Goal: Task Accomplishment & Management: Complete application form

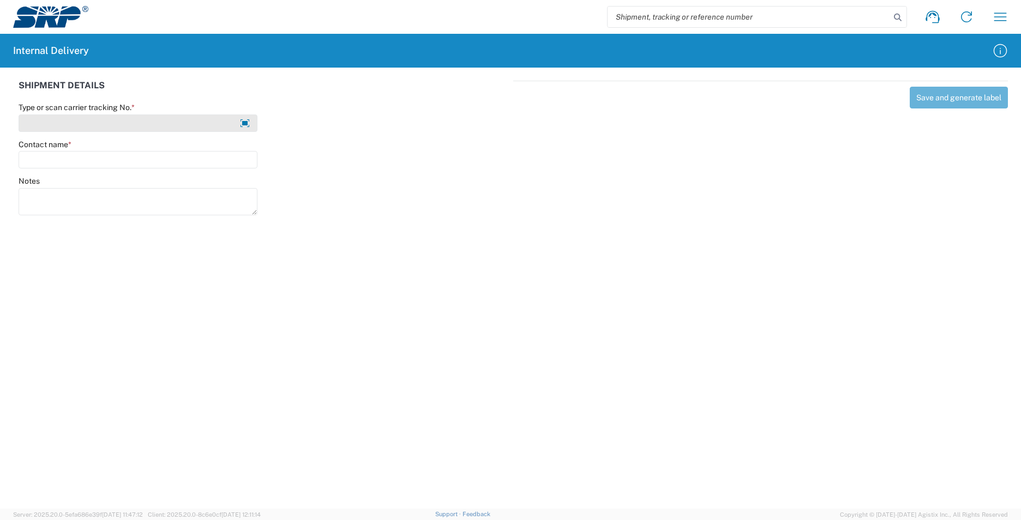
click at [129, 123] on input "Type or scan carrier tracking No. *" at bounding box center [138, 123] width 239 height 17
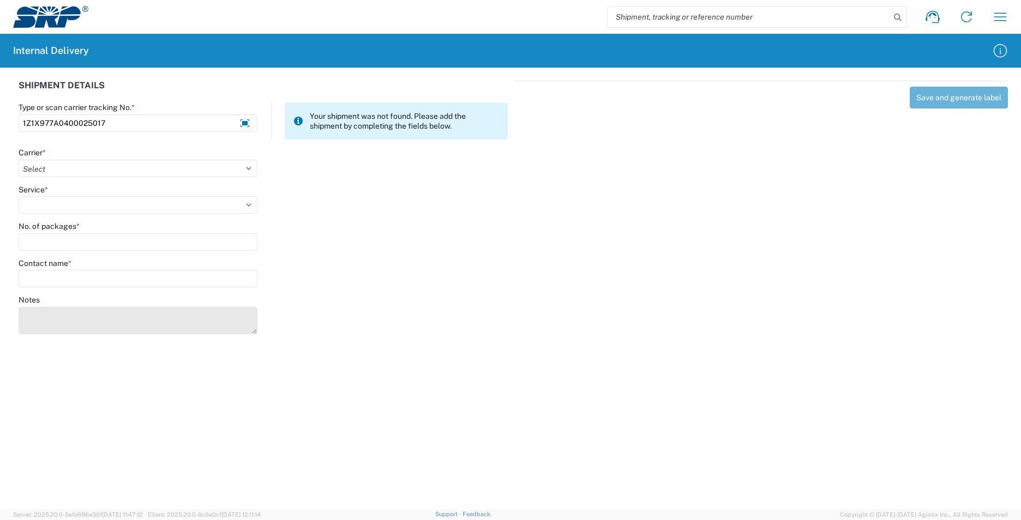
type input "1Z1X977A0400025017"
click at [81, 323] on textarea "Notes" at bounding box center [138, 320] width 239 height 27
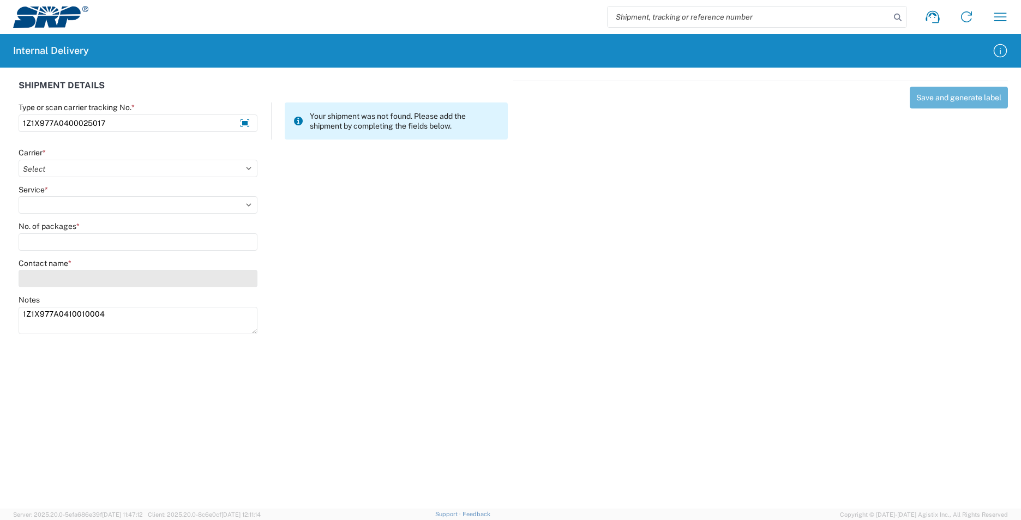
type textarea "1Z1X977A0410010004"
click at [52, 277] on input "Contact name *" at bounding box center [138, 278] width 239 height 17
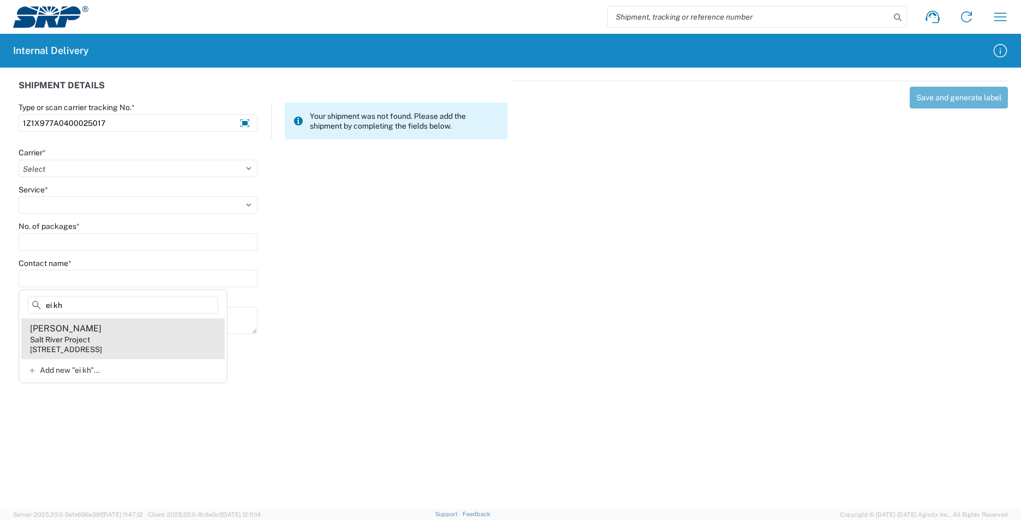
type input "ei kh"
click at [186, 341] on agx-address-suggestion-item "Ei Khaing Salt River Project 1500 N Mill Ave, PAB35W, Tempe, AZ, 85281, US" at bounding box center [122, 339] width 203 height 40
type input "Ei Khaing"
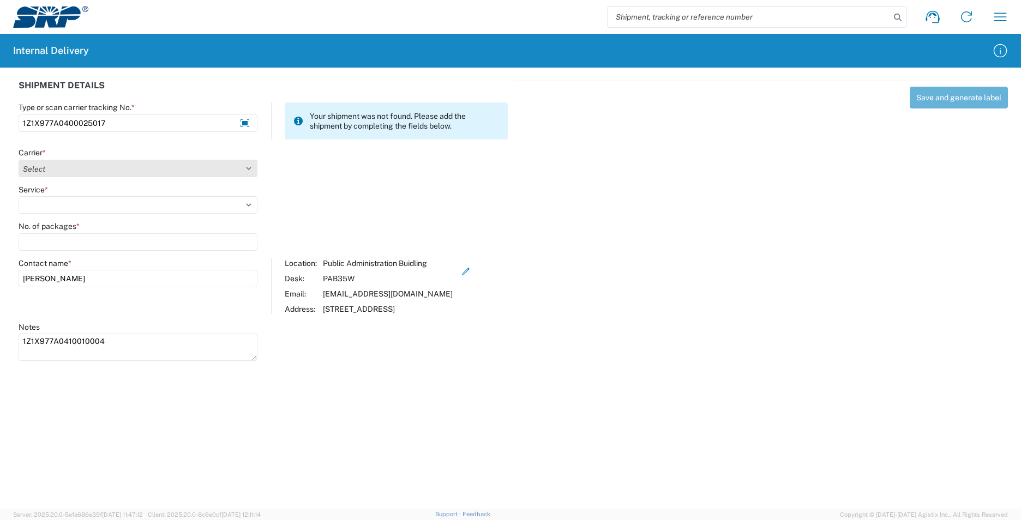
click at [62, 171] on select "Select AcctPay Amazon Logistics ATI Trucking BC Dimerco Logistics Empire Southw…" at bounding box center [138, 168] width 239 height 17
select select "12"
click at [19, 160] on select "Select AcctPay Amazon Logistics ATI Trucking BC Dimerco Logistics Empire Southw…" at bounding box center [138, 168] width 239 height 17
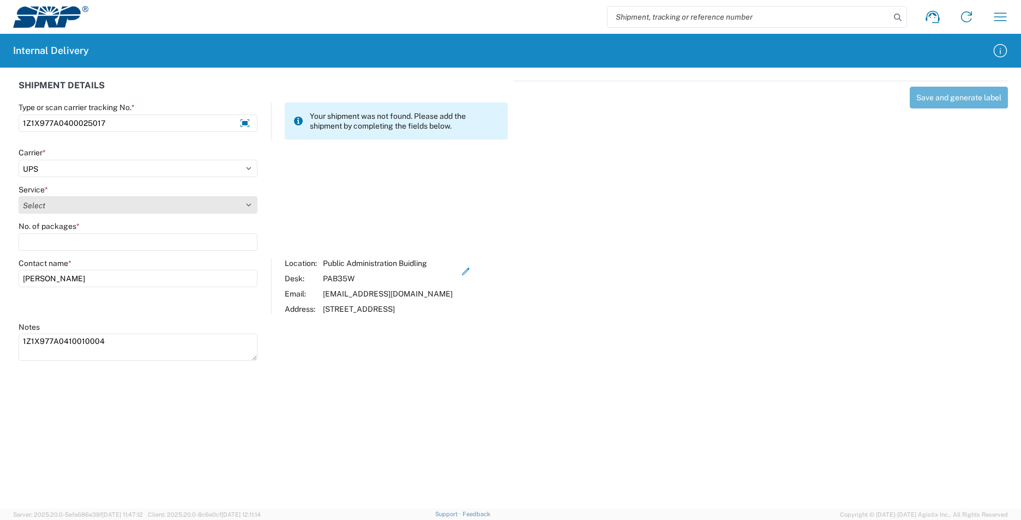
click at [45, 200] on select "Select 2nd Day Air 2nd Day Air A.M. 3 Day Select Basic BOUND PRINTED MATTER, UP…" at bounding box center [138, 204] width 239 height 17
select select "43"
click at [43, 206] on select "Select 2nd Day Air 2nd Day Air A.M. 3 Day Select Basic BOUND PRINTED MATTER, UP…" at bounding box center [138, 204] width 239 height 17
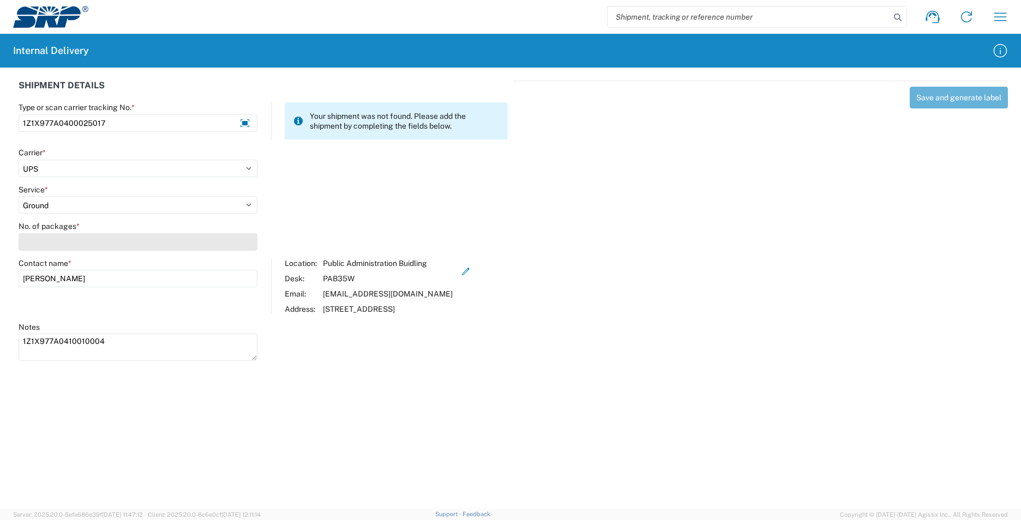
click at [44, 243] on input "No. of packages *" at bounding box center [138, 241] width 239 height 17
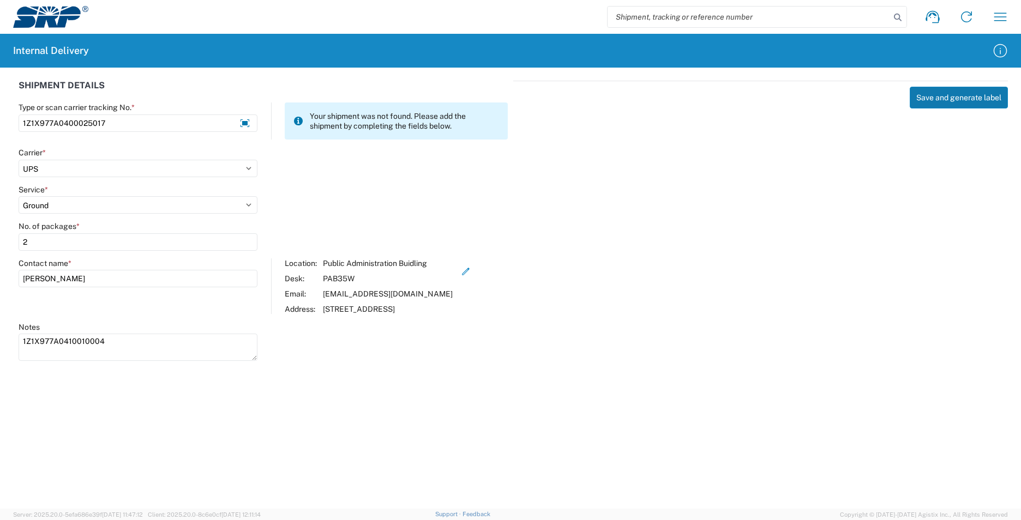
type input "2"
click at [958, 101] on button "Save and generate label" at bounding box center [959, 98] width 98 height 22
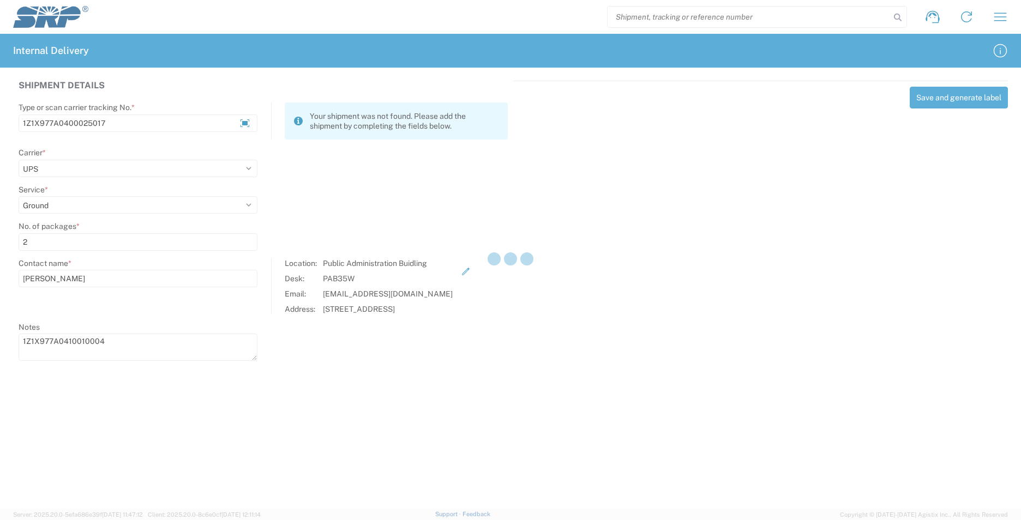
select select
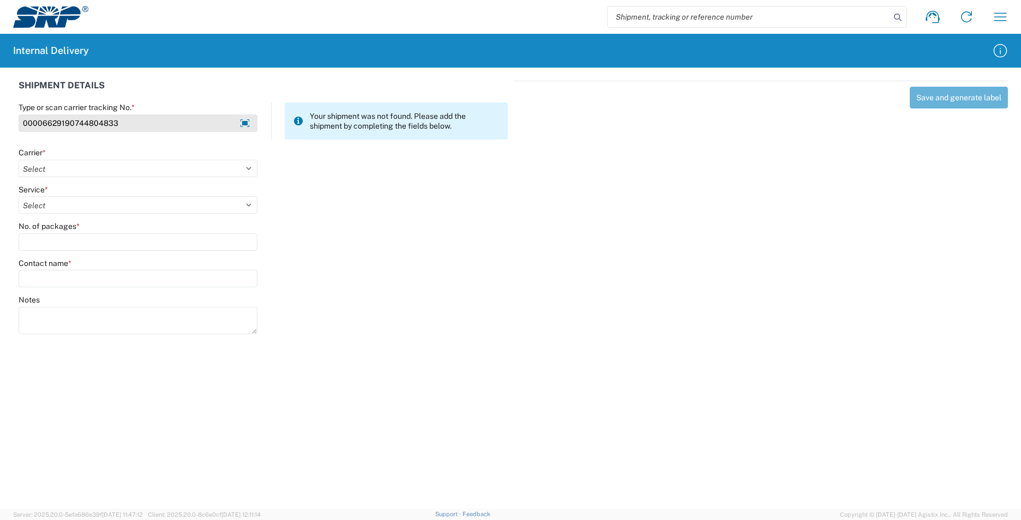
click at [119, 122] on input "00006629190744804833" at bounding box center [138, 123] width 239 height 17
click at [123, 122] on input "00006629190744804833" at bounding box center [138, 123] width 239 height 17
click at [124, 122] on input "00006629190744804833" at bounding box center [138, 123] width 239 height 17
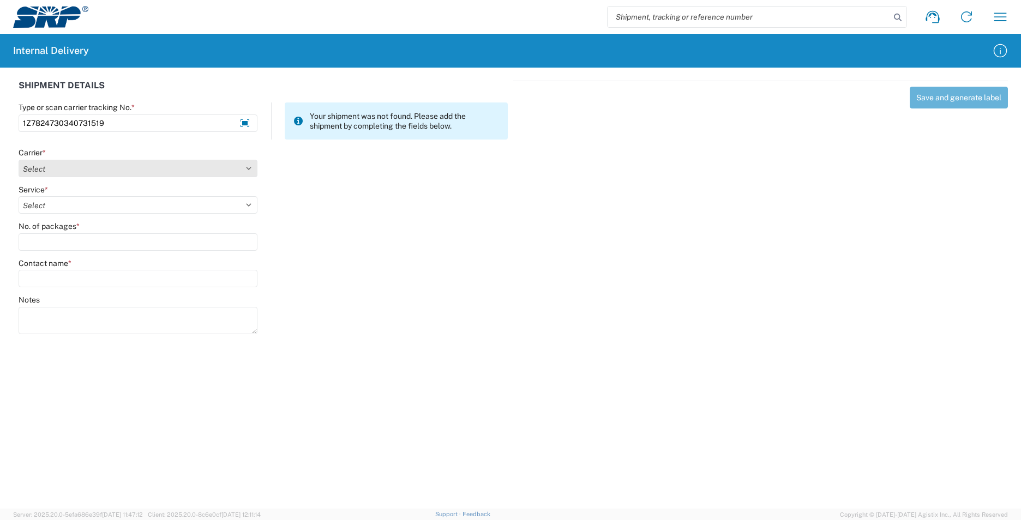
type input "1Z7824730340731519"
click at [81, 169] on select "Select AcctPay Amazon Logistics ATI Trucking BC Dimerco Logistics Empire Southw…" at bounding box center [138, 168] width 239 height 17
select select "12"
click at [19, 160] on select "Select AcctPay Amazon Logistics ATI Trucking BC Dimerco Logistics Empire Southw…" at bounding box center [138, 168] width 239 height 17
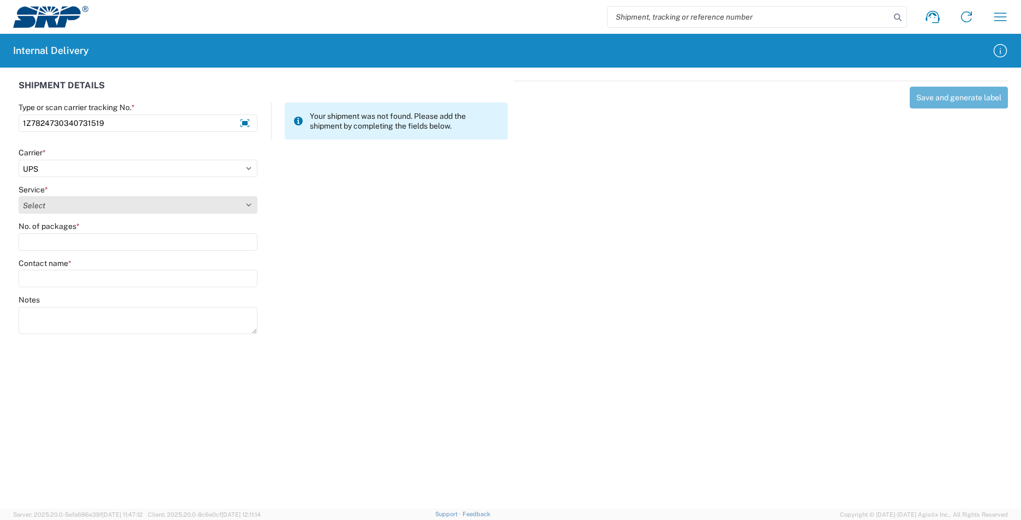
click at [62, 202] on select "Select 2nd Day Air 2nd Day Air A.M. 3 Day Select Basic BOUND PRINTED MATTER, UP…" at bounding box center [138, 204] width 239 height 17
select select "43"
click at [61, 202] on select "Select 2nd Day Air 2nd Day Air A.M. 3 Day Select Basic BOUND PRINTED MATTER, UP…" at bounding box center [138, 204] width 239 height 17
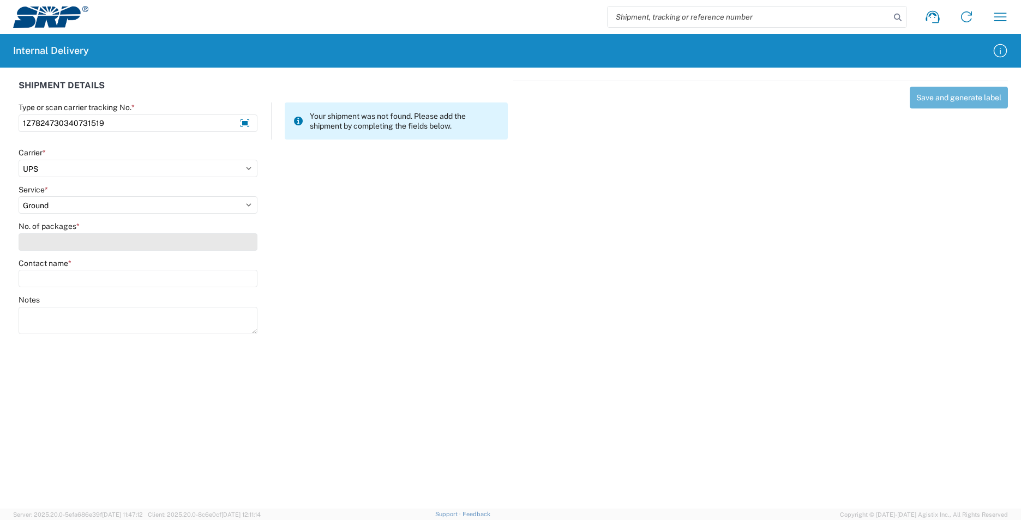
click at [52, 237] on input "No. of packages *" at bounding box center [138, 241] width 239 height 17
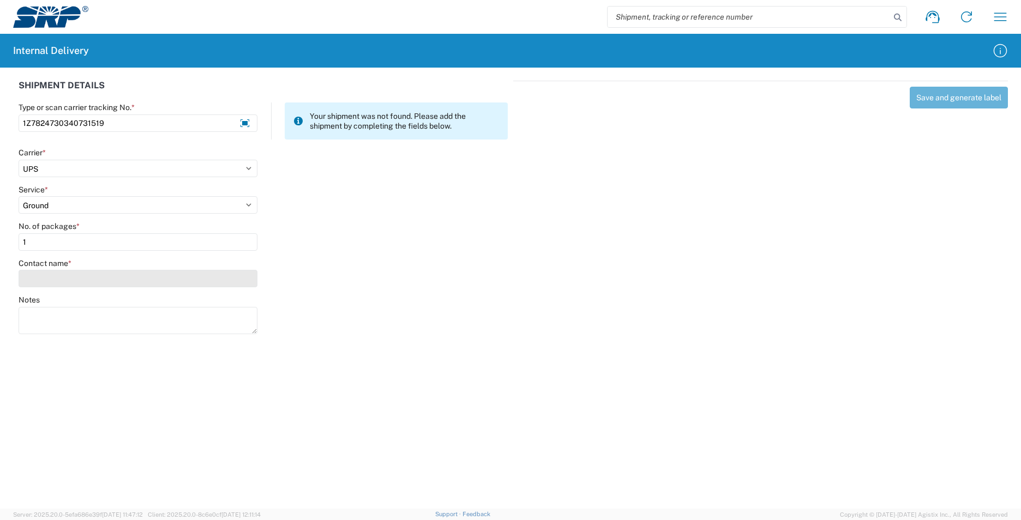
type input "1"
click at [57, 275] on input "Contact name *" at bounding box center [138, 278] width 239 height 17
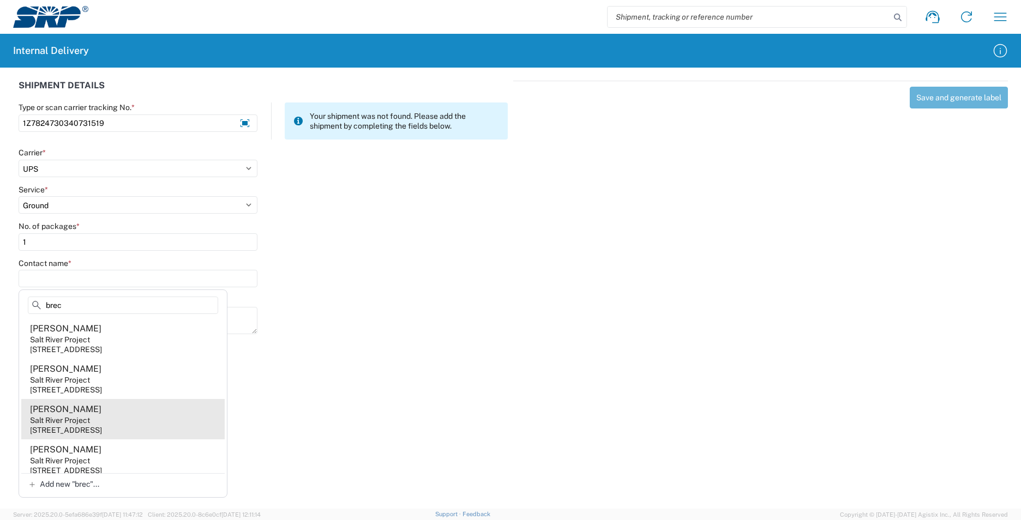
type input "brec"
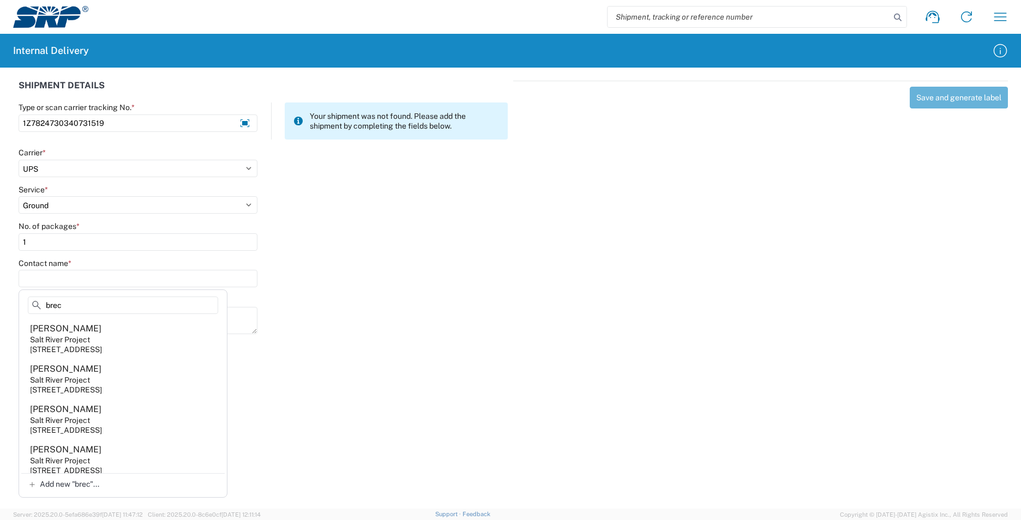
click at [122, 413] on agx-address-suggestion-item "Jeff Breckon Salt River Project 1500 N Mill Ave, PAB15W, Tempe, AZ, 85281, US" at bounding box center [122, 419] width 203 height 40
type input "Jeff Breckon"
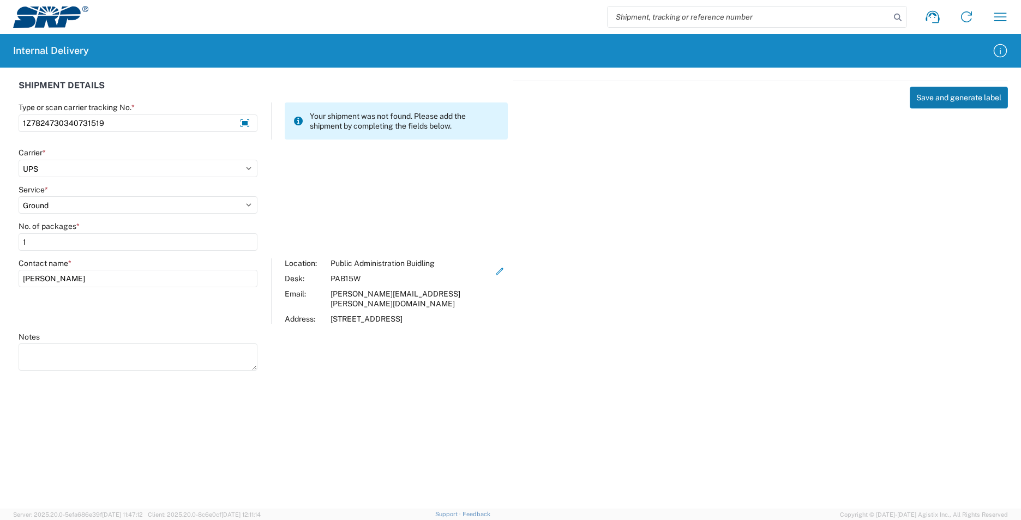
click at [951, 98] on button "Save and generate label" at bounding box center [959, 98] width 98 height 22
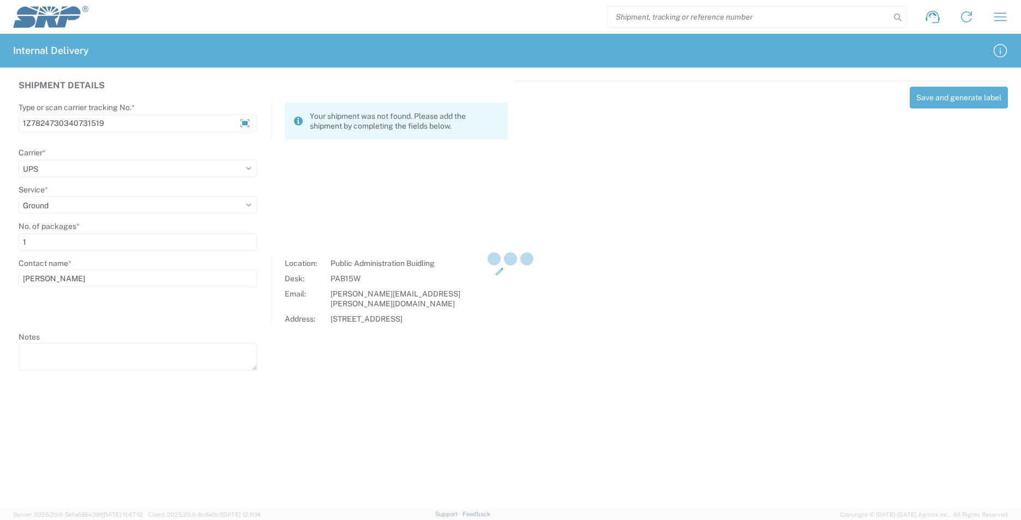
select select
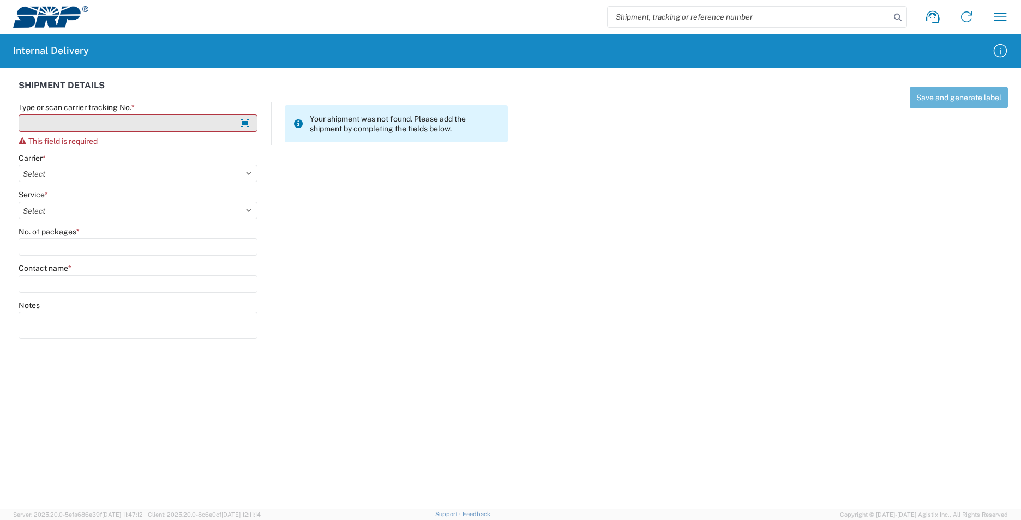
click at [55, 121] on input "Type or scan carrier tracking No. *" at bounding box center [138, 123] width 239 height 17
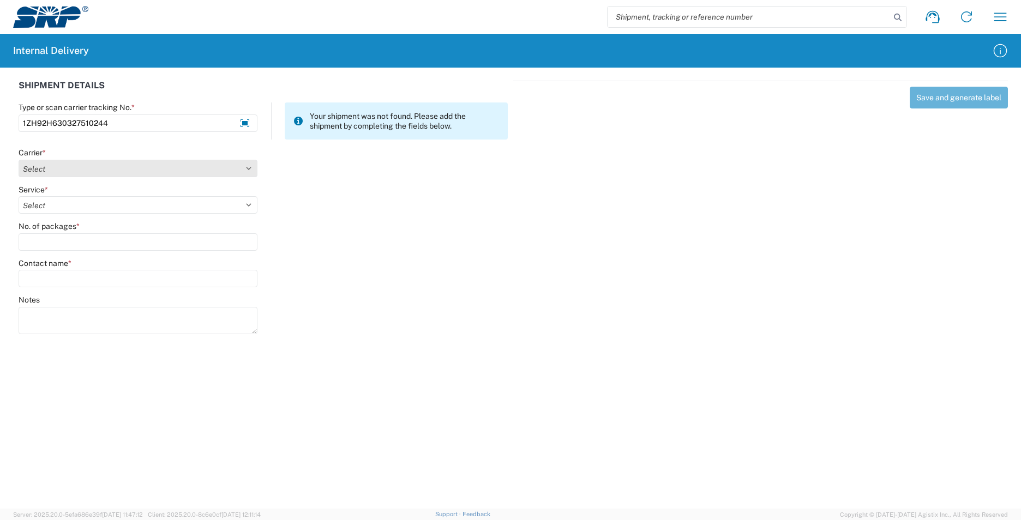
type input "1ZH92H630327510244"
click at [33, 165] on select "Select AcctPay Amazon Logistics ATI Trucking BC Dimerco Logistics Empire Southw…" at bounding box center [138, 168] width 239 height 17
select select "12"
click at [19, 160] on select "Select AcctPay Amazon Logistics ATI Trucking BC Dimerco Logistics Empire Southw…" at bounding box center [138, 168] width 239 height 17
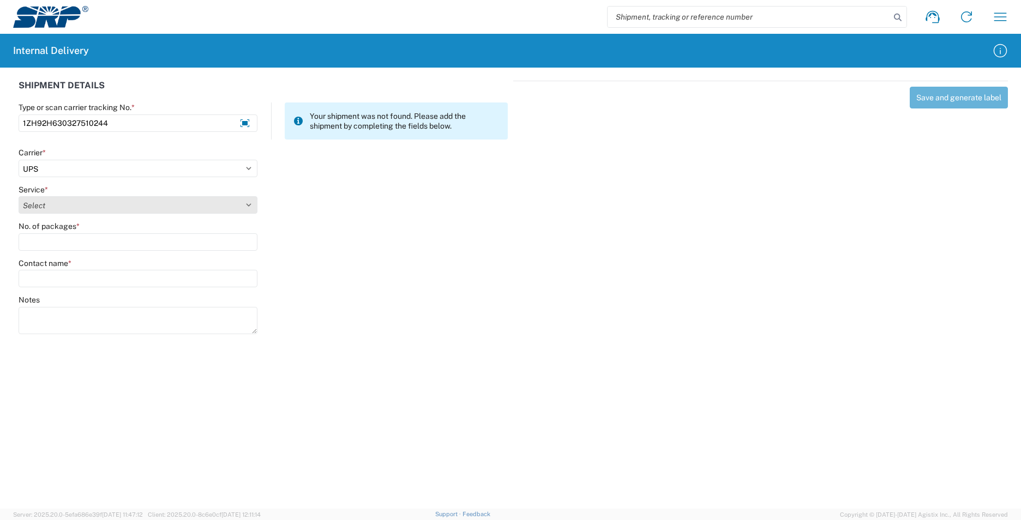
click at [77, 197] on select "Select 2nd Day Air 2nd Day Air A.M. 3 Day Select Basic BOUND PRINTED MATTER, UP…" at bounding box center [138, 204] width 239 height 17
select select "43"
click at [77, 197] on select "Select 2nd Day Air 2nd Day Air A.M. 3 Day Select Basic BOUND PRINTED MATTER, UP…" at bounding box center [138, 204] width 239 height 17
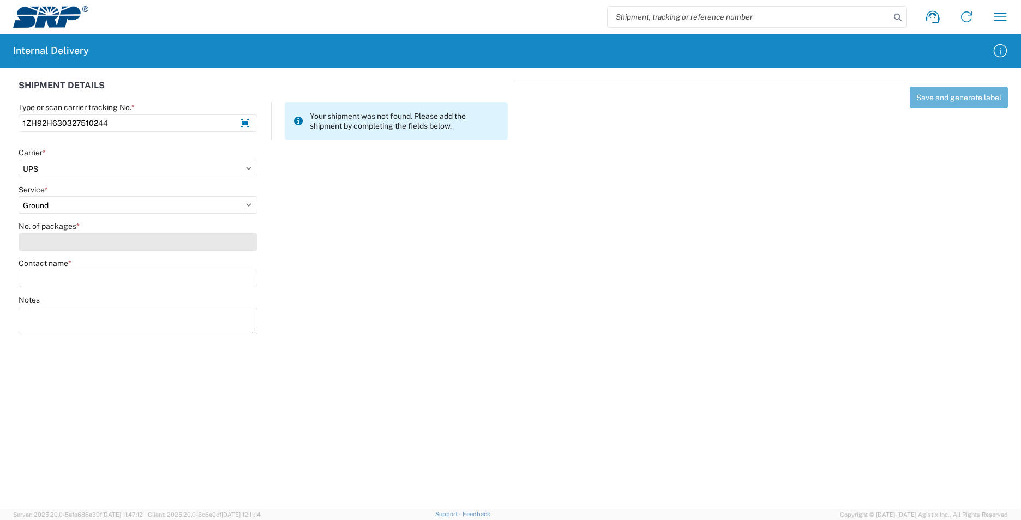
click at [55, 241] on input "No. of packages *" at bounding box center [138, 241] width 239 height 17
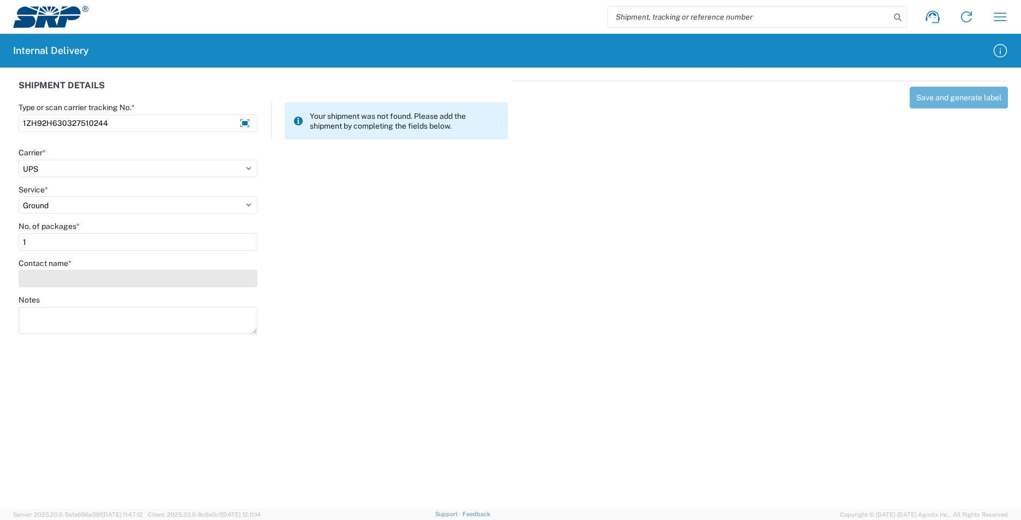
type input "1"
click at [53, 277] on input "Contact name *" at bounding box center [138, 278] width 239 height 17
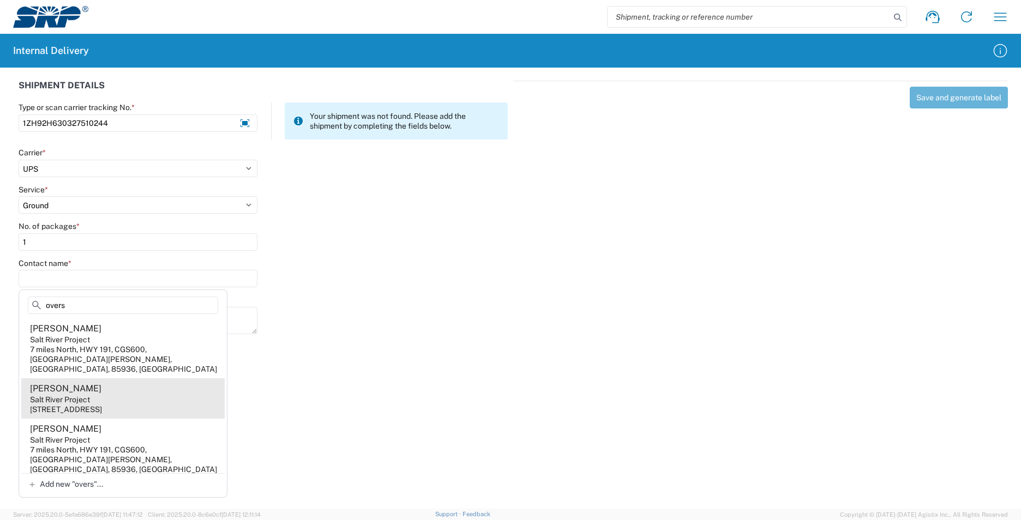
type input "overs"
click at [137, 388] on agx-address-suggestion-item "Jason Overstreet Salt River Project 1500 N Mill Ave, PAB502, Tempe, AZ, 85281, …" at bounding box center [122, 399] width 203 height 40
type input "Jason Overstreet"
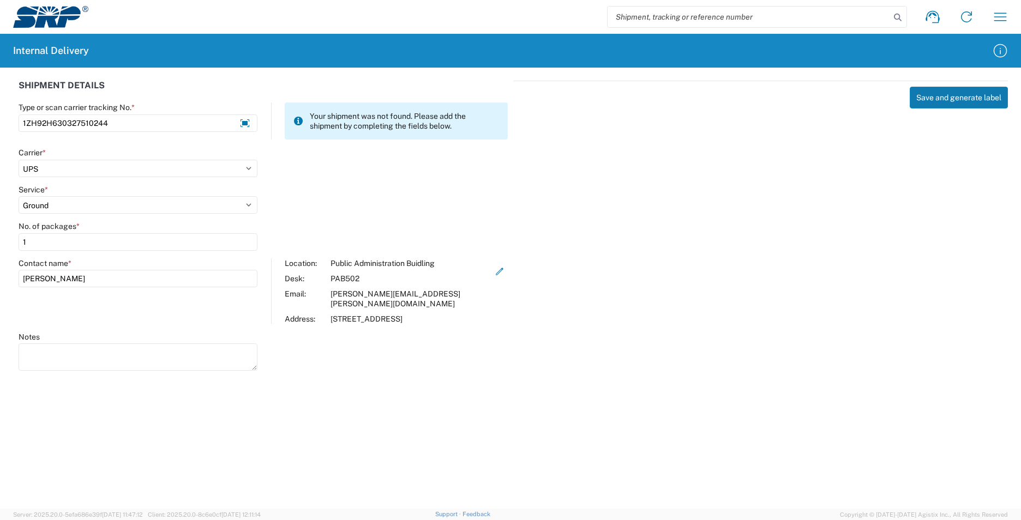
click at [917, 105] on button "Save and generate label" at bounding box center [959, 98] width 98 height 22
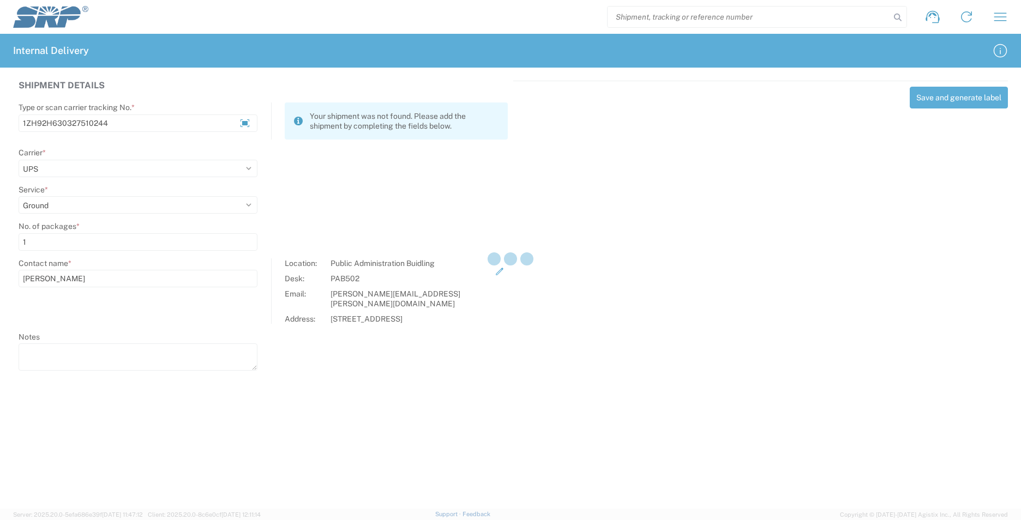
select select
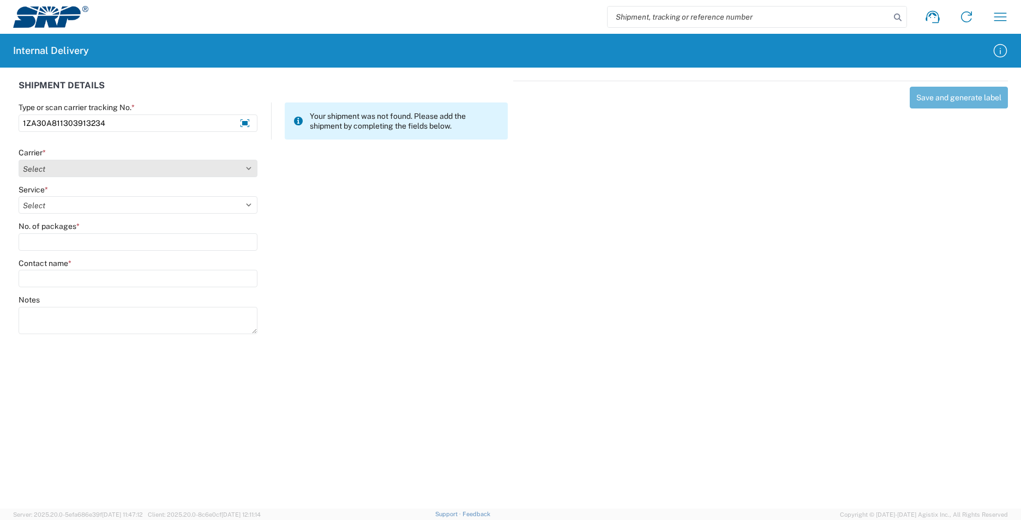
type input "1ZA30A811303913234"
click at [63, 171] on select "Select AcctPay Amazon Logistics ATI Trucking BC Dimerco Logistics Empire Southw…" at bounding box center [138, 168] width 239 height 17
select select "12"
click at [19, 160] on select "Select AcctPay Amazon Logistics ATI Trucking BC Dimerco Logistics Empire Southw…" at bounding box center [138, 168] width 239 height 17
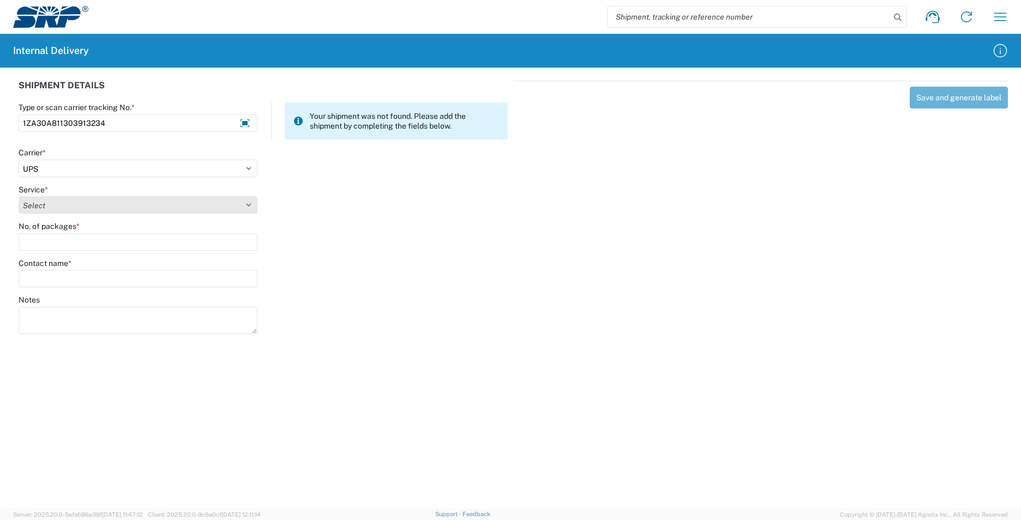
click at [49, 203] on select "Select" at bounding box center [138, 204] width 239 height 17
select select "43"
click at [49, 205] on select "Select 2nd Day Air 2nd Day Air A.M. 3 Day Select Basic BOUND PRINTED MATTER, UP…" at bounding box center [138, 204] width 239 height 17
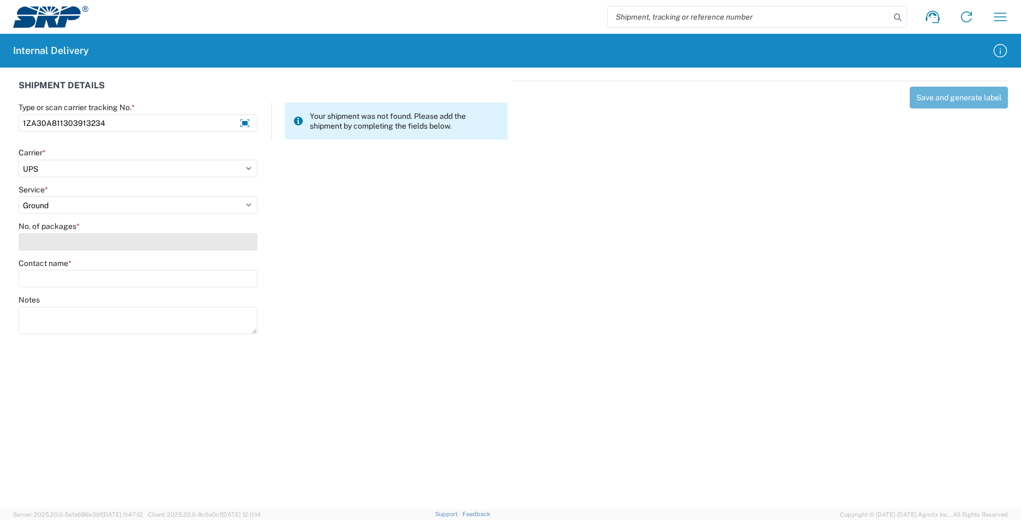
click at [43, 247] on input "No. of packages *" at bounding box center [138, 241] width 239 height 17
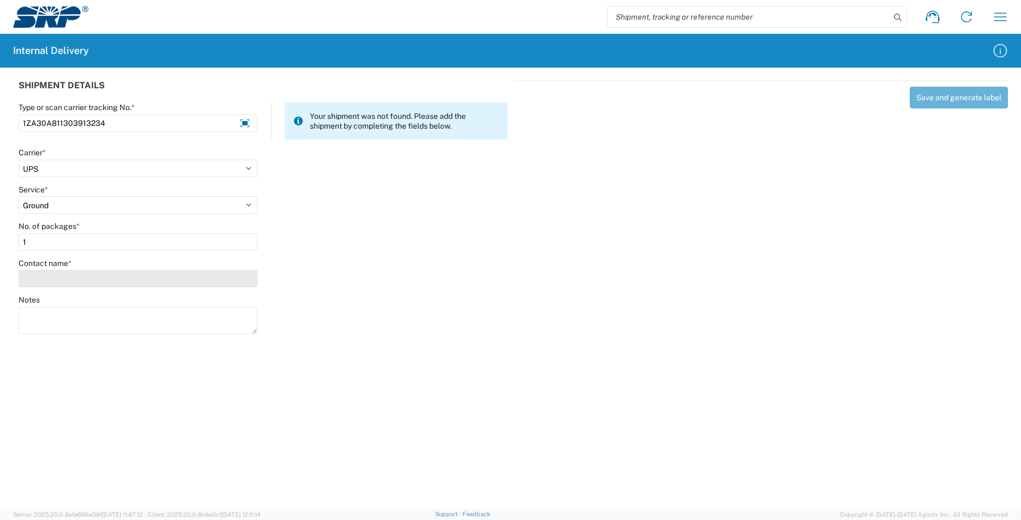
type input "1"
click at [46, 280] on input "Contact name *" at bounding box center [138, 278] width 239 height 17
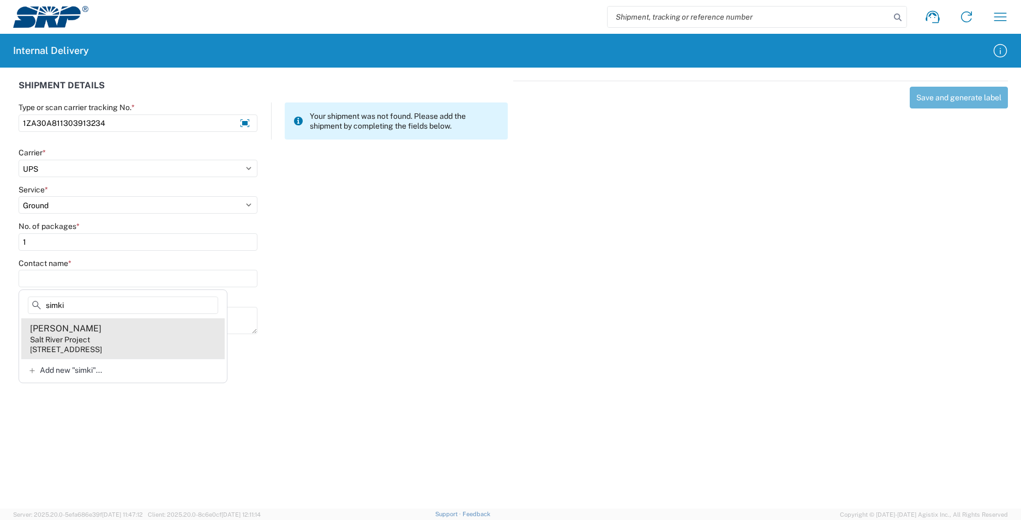
type input "simki"
drag, startPoint x: 115, startPoint y: 328, endPoint x: 125, endPoint y: 321, distance: 12.9
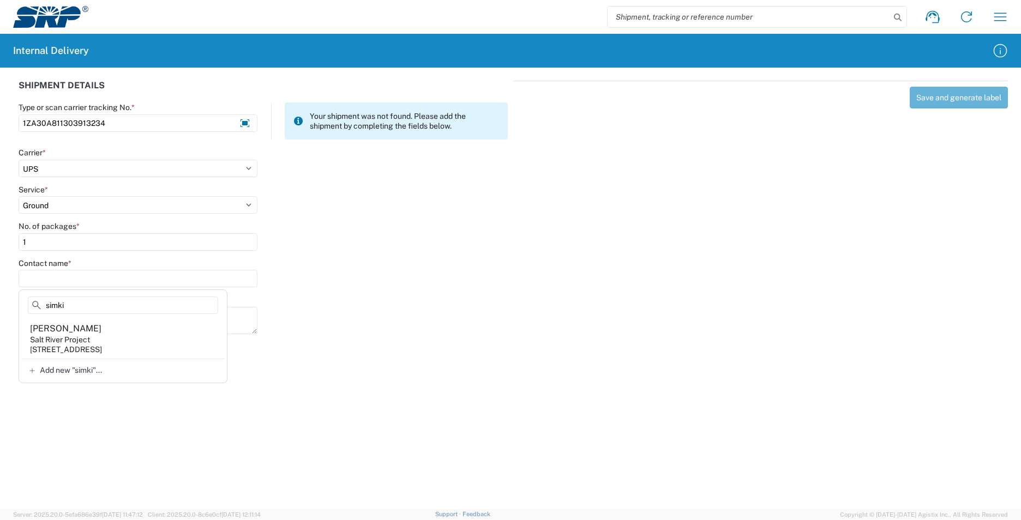
click at [115, 328] on agx-address-suggestion-item "Larry Simkins Salt River Project 1500 N Mill Ave, PAB25T, Tempe, AZ, 85281, US" at bounding box center [122, 339] width 203 height 40
type input "Larry Simkins"
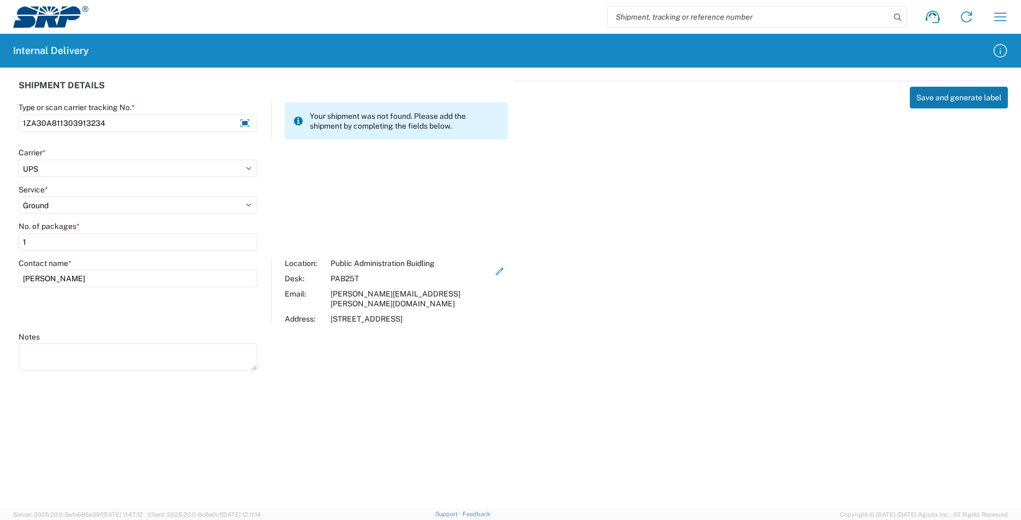
click at [978, 98] on button "Save and generate label" at bounding box center [959, 98] width 98 height 22
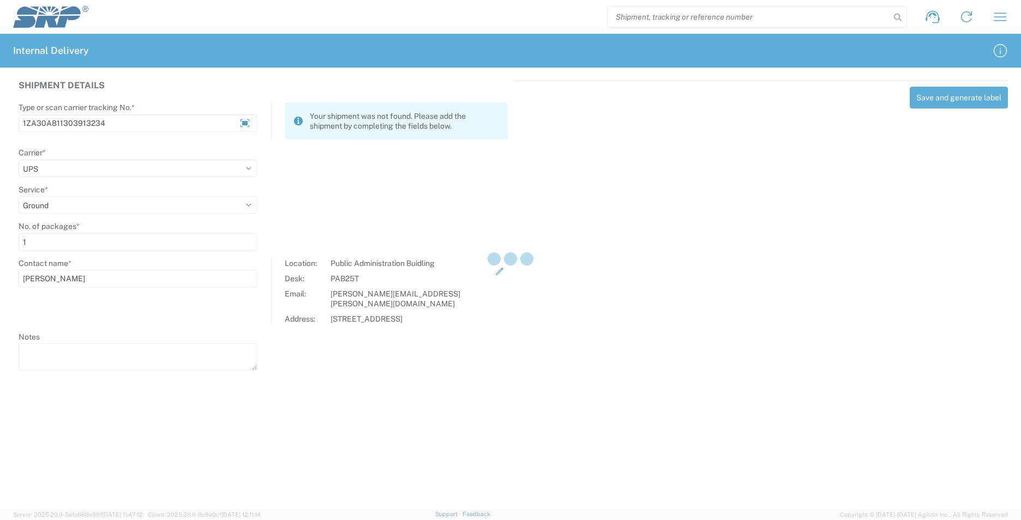
select select
